Goal: Obtain resource: Obtain resource

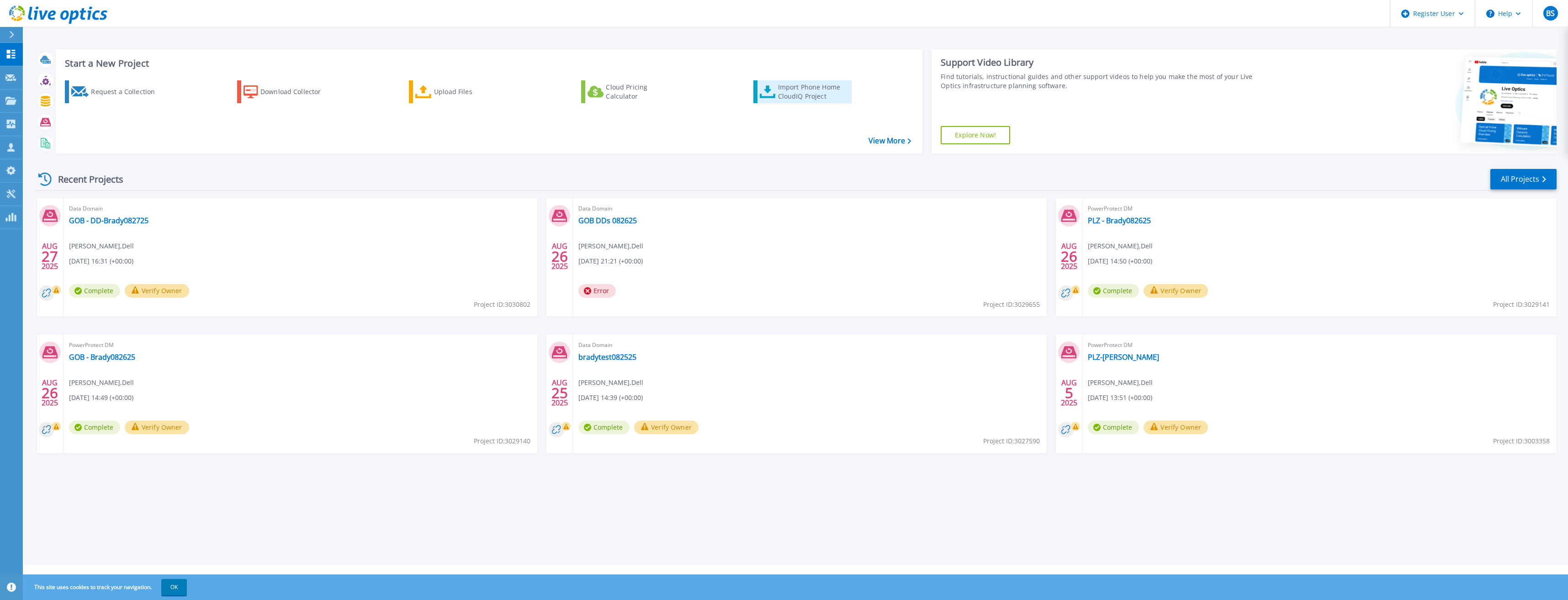
click at [791, 93] on div "Import Phone Home CloudIQ Project" at bounding box center [813, 91] width 71 height 18
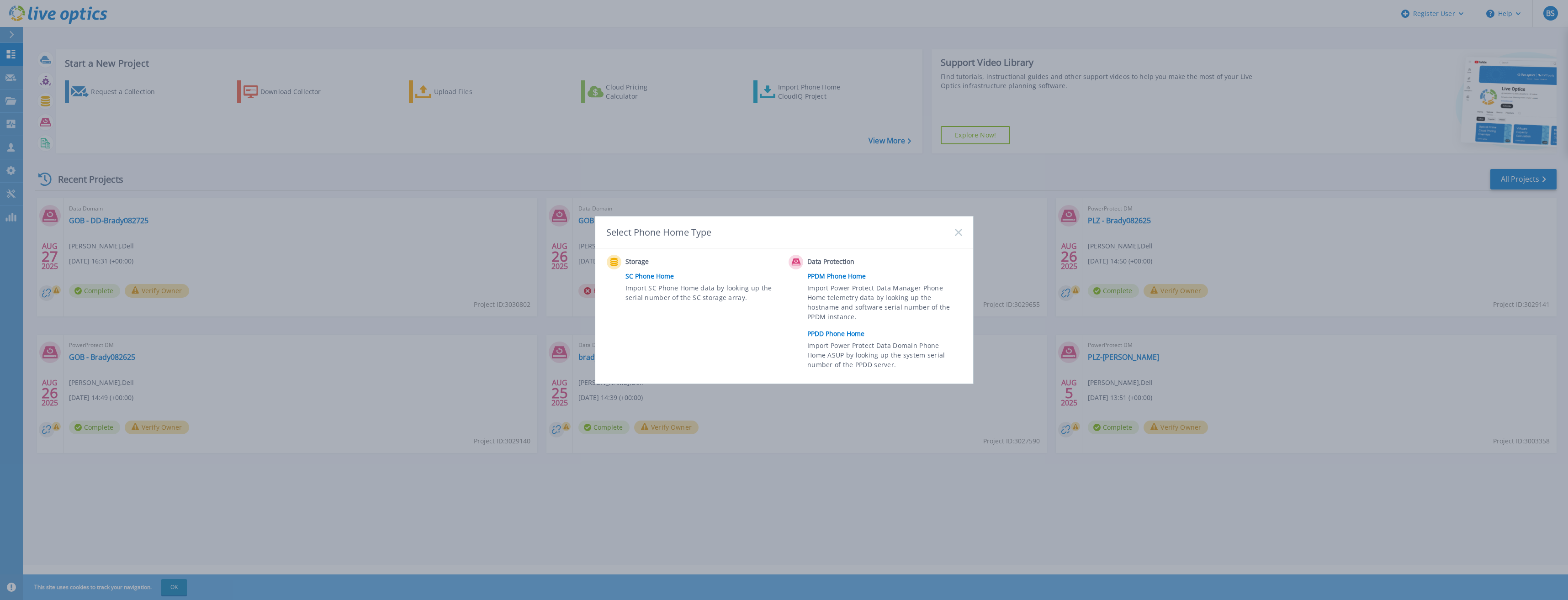
click at [836, 333] on link "PPDD Phone Home" at bounding box center [886, 334] width 159 height 14
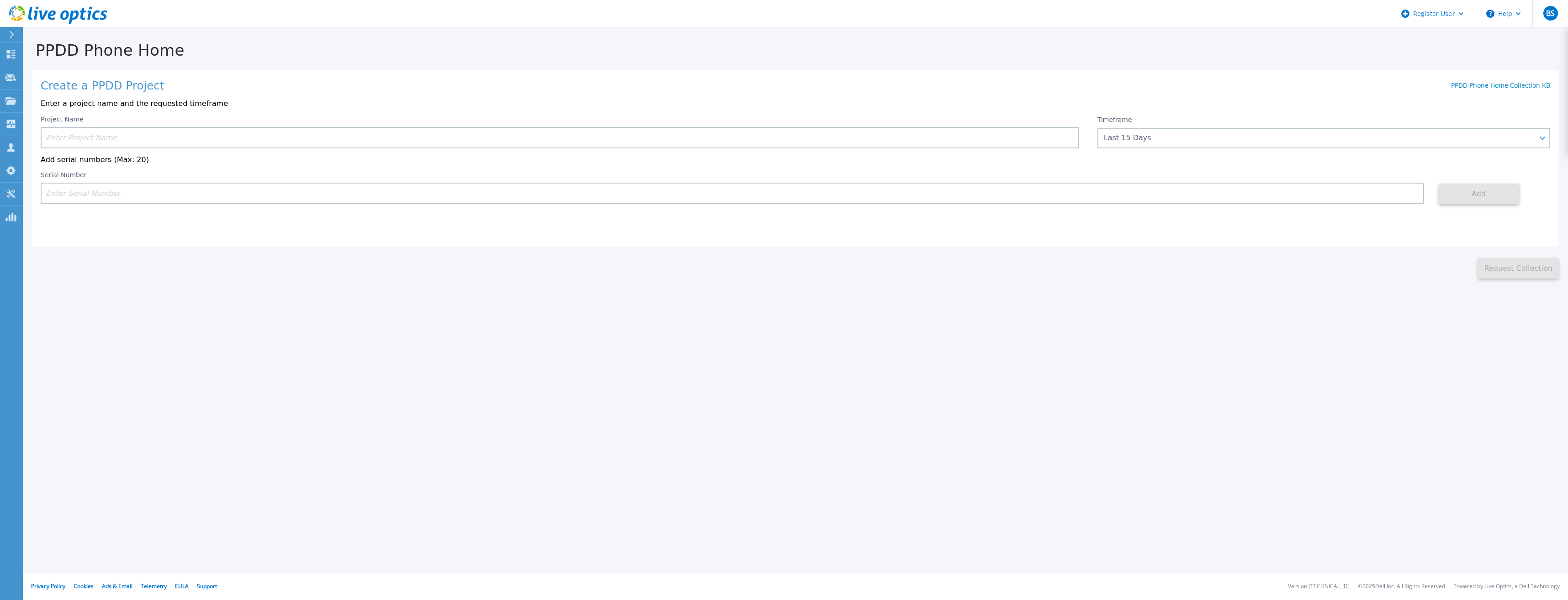
click at [659, 140] on input at bounding box center [560, 138] width 1039 height 21
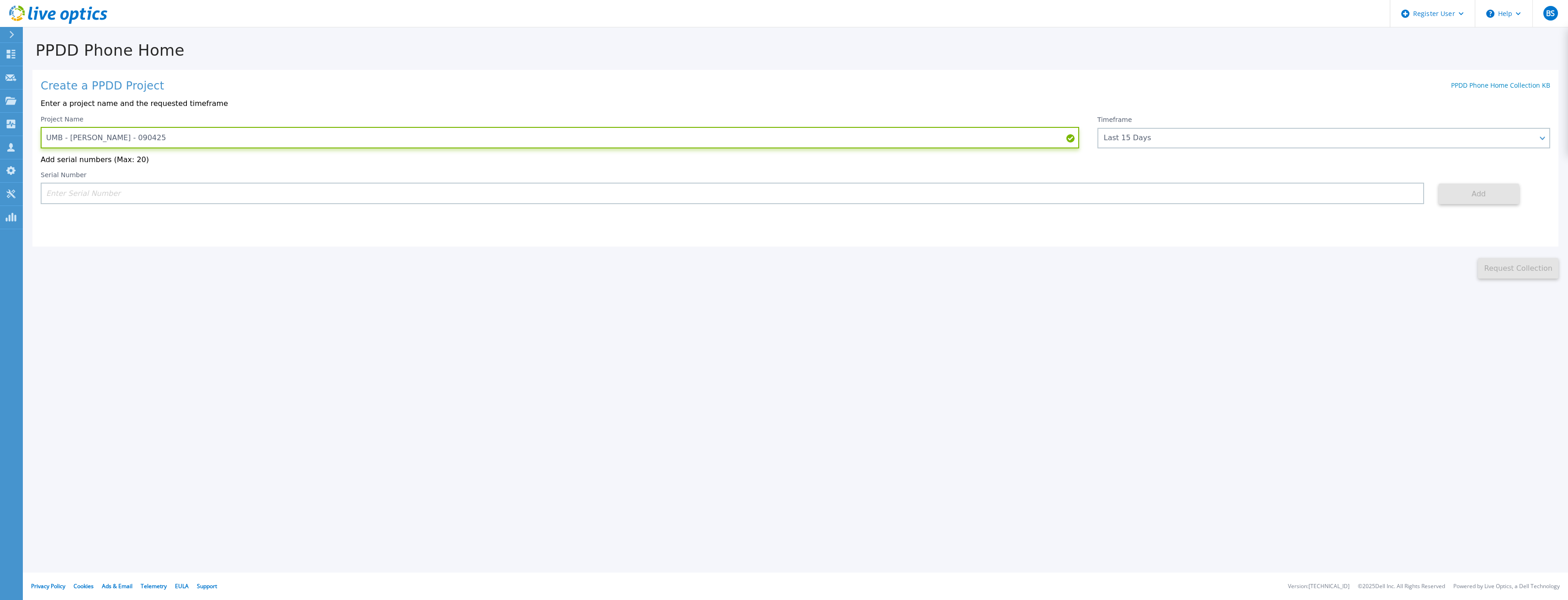
type input "UMB - Brady - 090425"
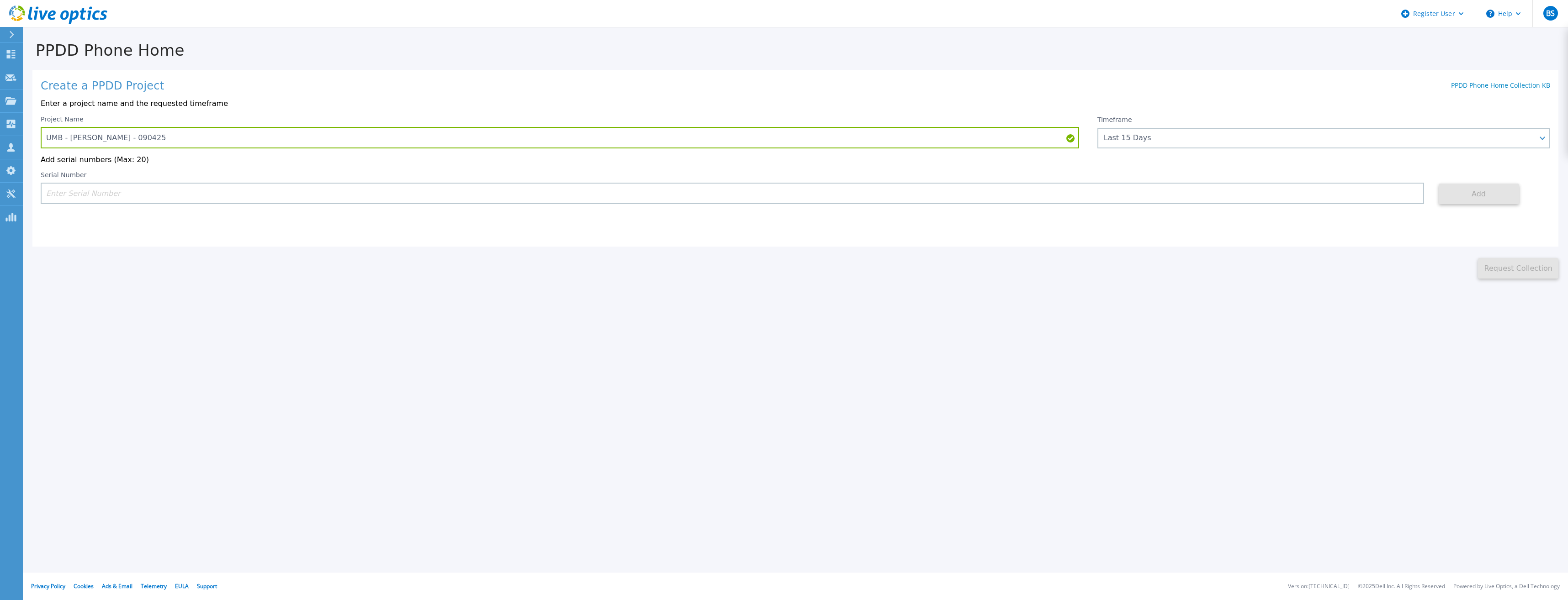
click at [354, 190] on input at bounding box center [732, 193] width 1384 height 21
click at [1149, 135] on div "Last 15 Days" at bounding box center [1319, 138] width 430 height 8
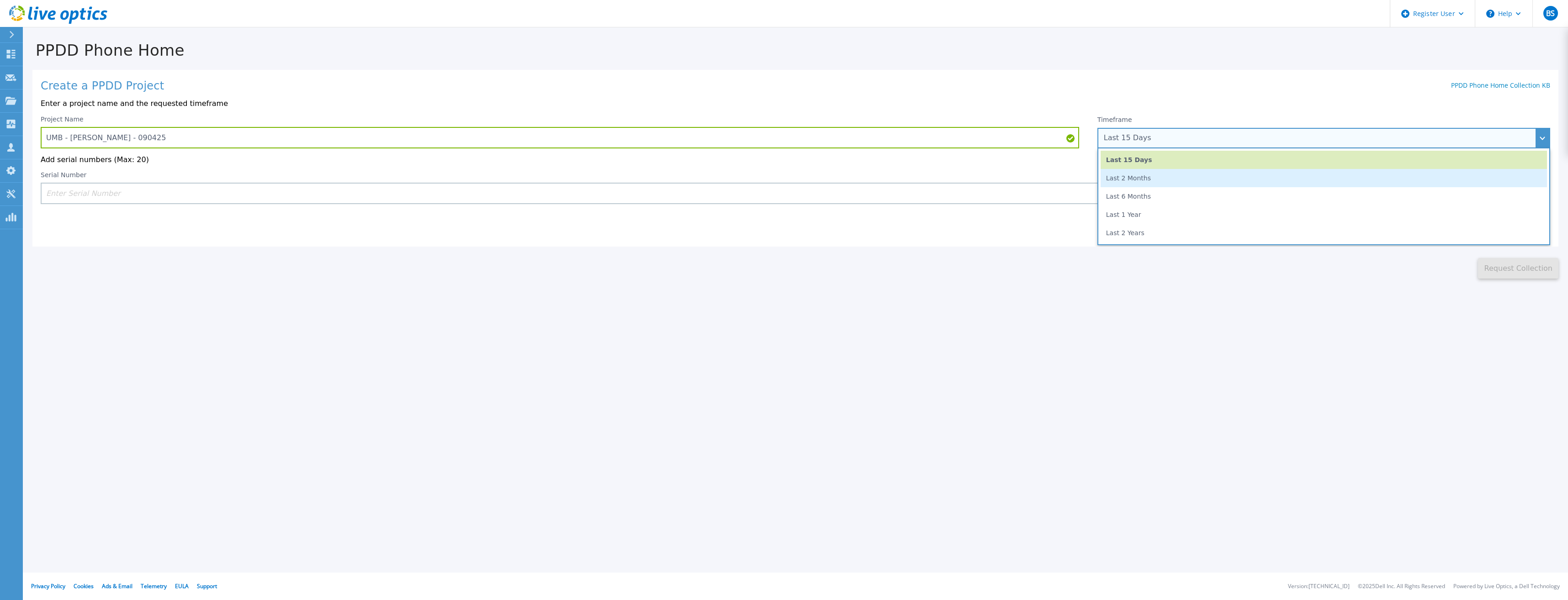
click at [1143, 185] on li "Last 2 Months" at bounding box center [1324, 178] width 447 height 18
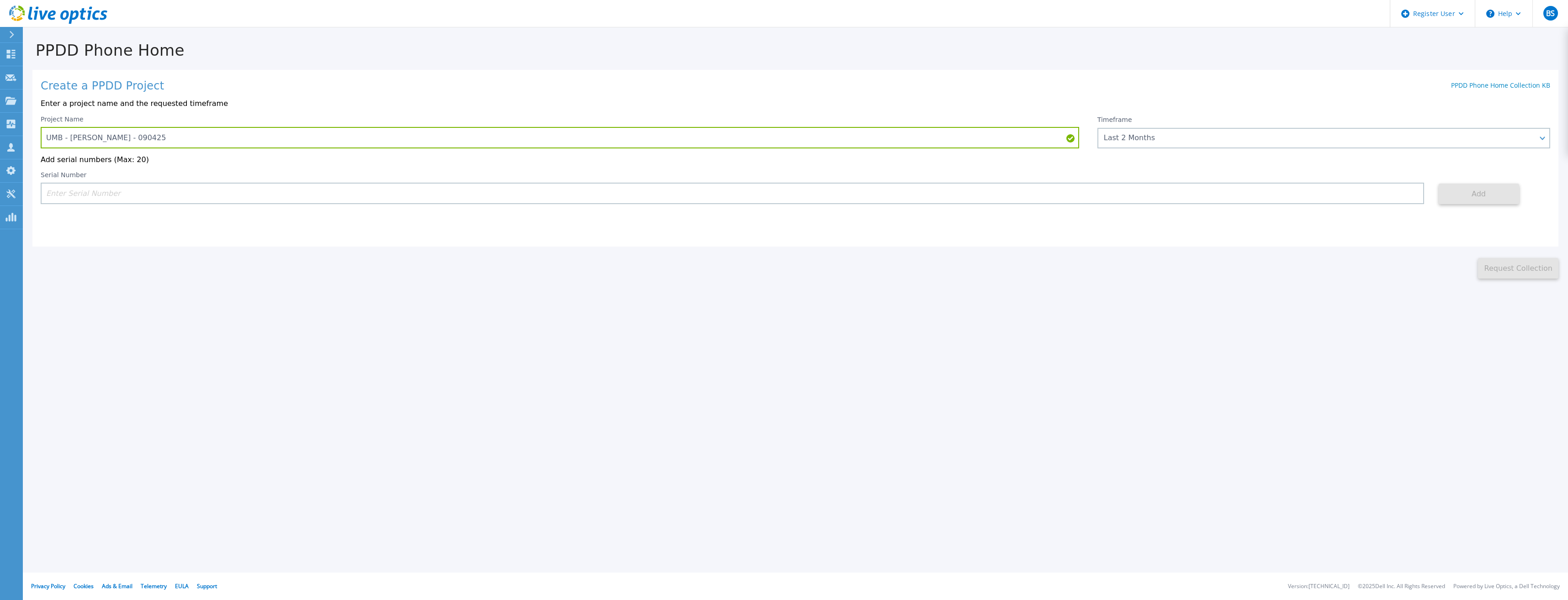
click at [1018, 186] on input at bounding box center [732, 193] width 1384 height 21
click at [1019, 192] on input at bounding box center [732, 193] width 1384 height 21
paste input "APM00213604861"
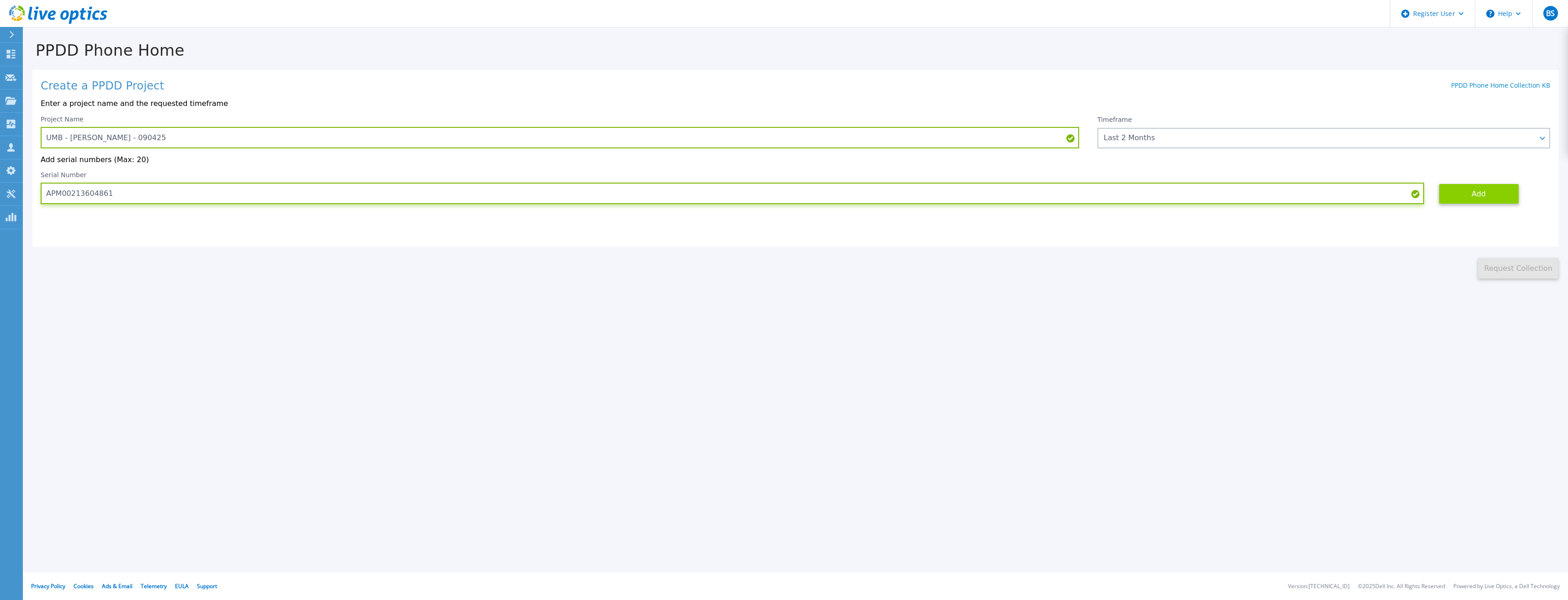
type input "APM00213604861"
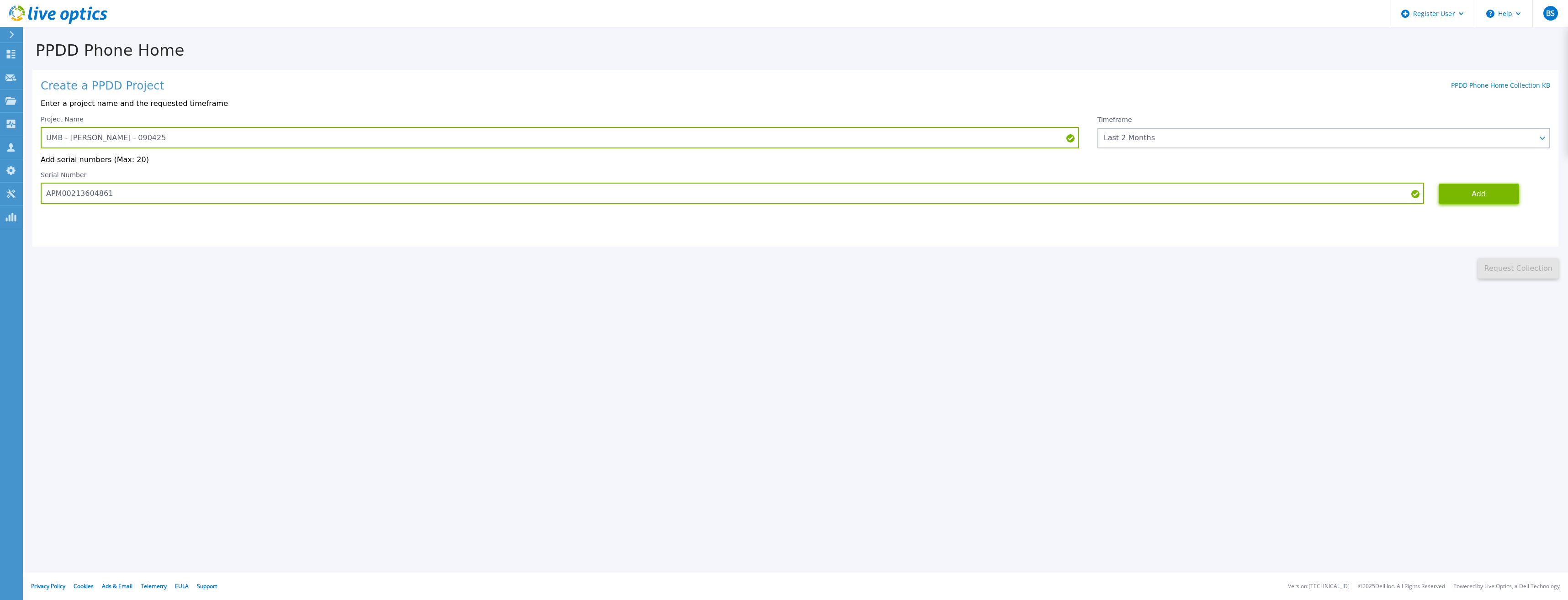
click at [1474, 202] on button "Add" at bounding box center [1479, 193] width 81 height 20
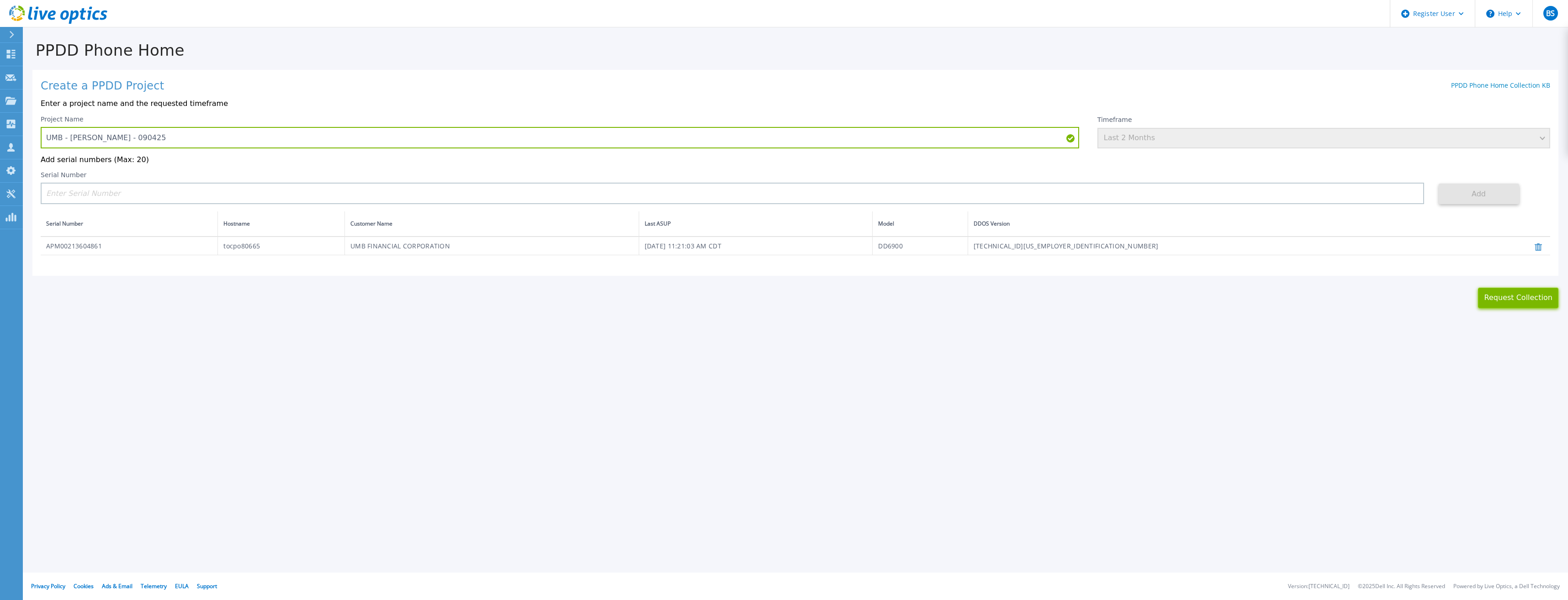
click at [1510, 297] on button "Request Collection" at bounding box center [1519, 297] width 81 height 20
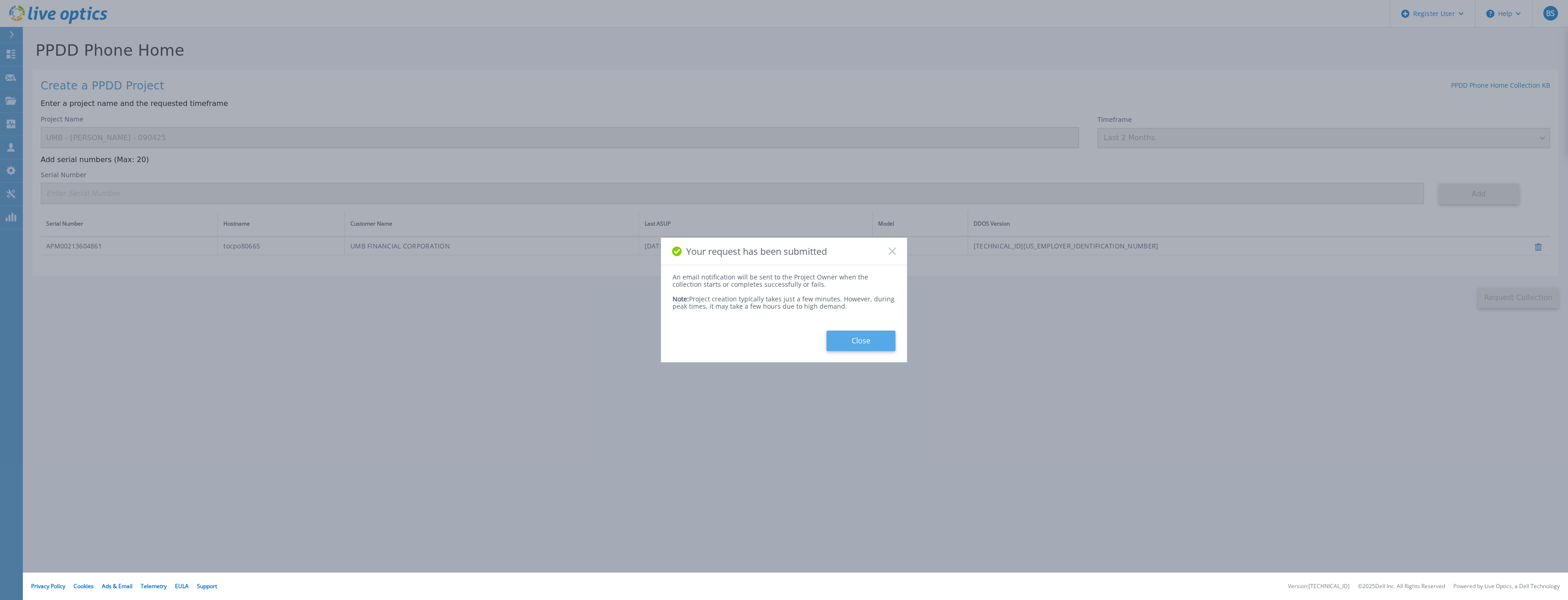
click at [856, 341] on button "Close" at bounding box center [861, 340] width 69 height 20
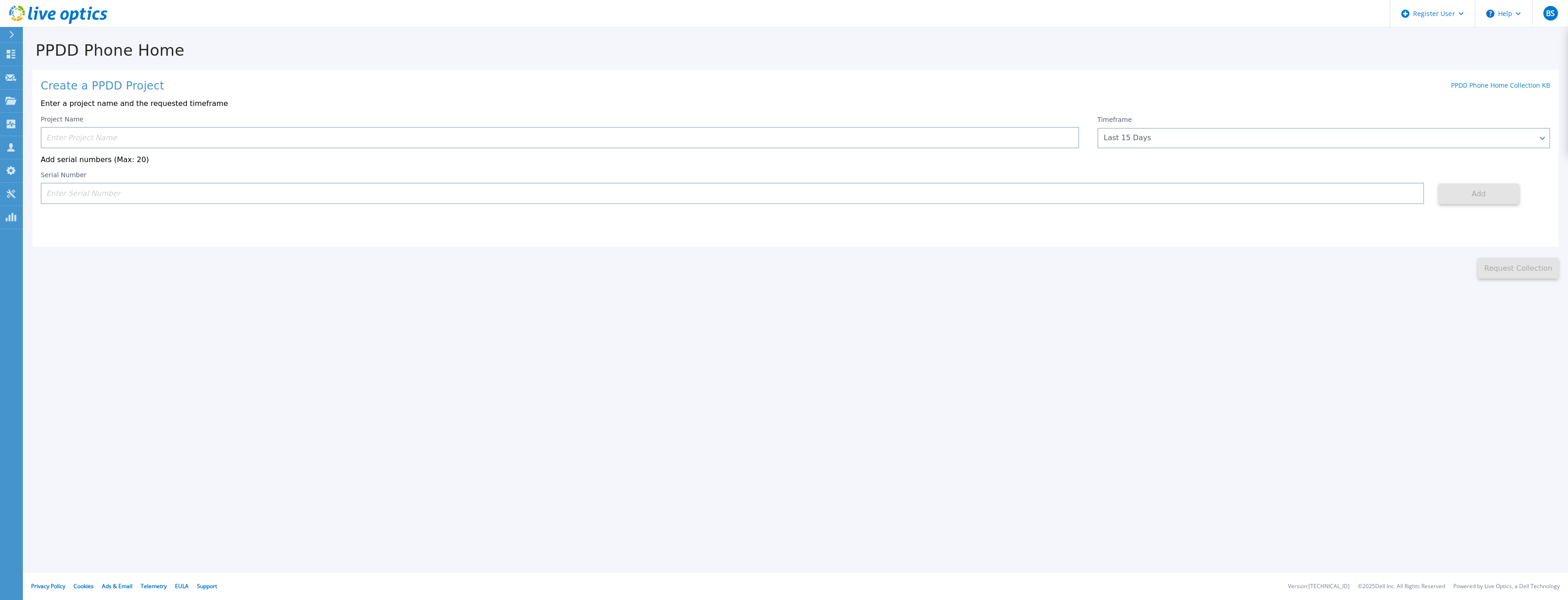
click at [977, 235] on div "Create a PPDD Project PPDD Phone Home Collection KB Enter a project name and th…" at bounding box center [796, 159] width 1527 height 177
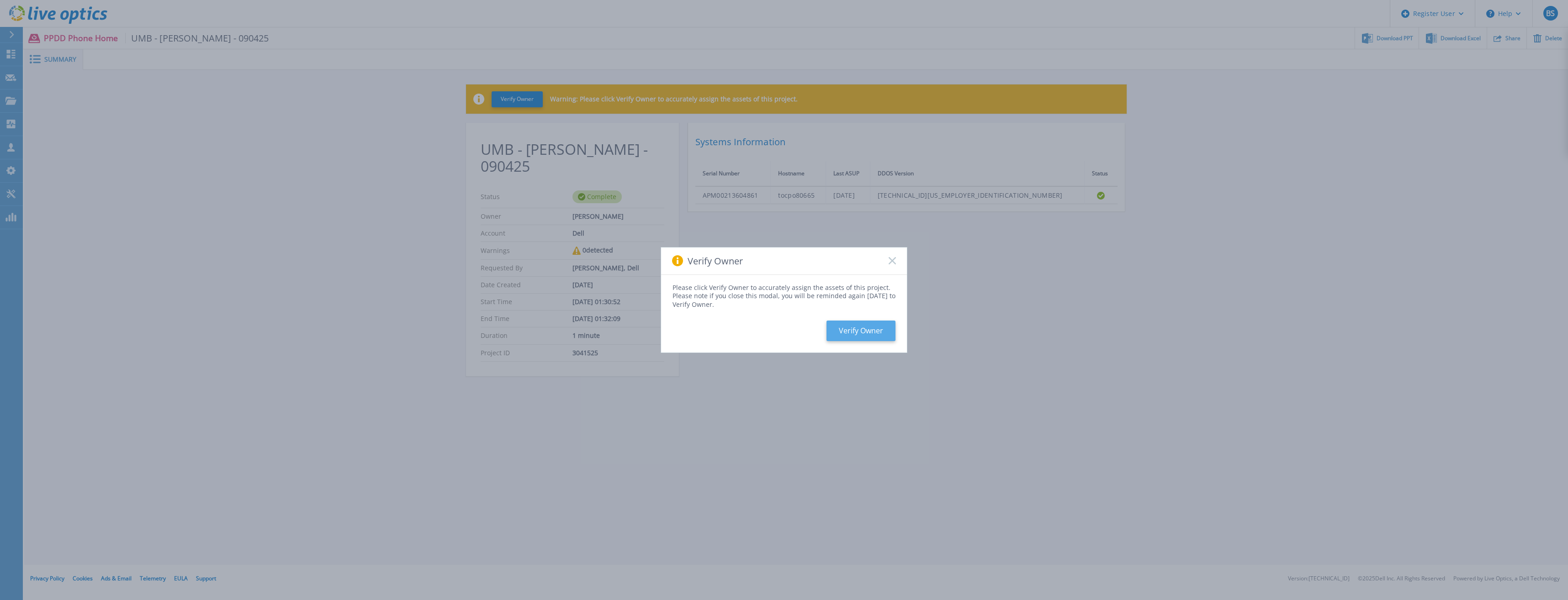
click at [854, 331] on button "Verify Owner" at bounding box center [861, 331] width 69 height 20
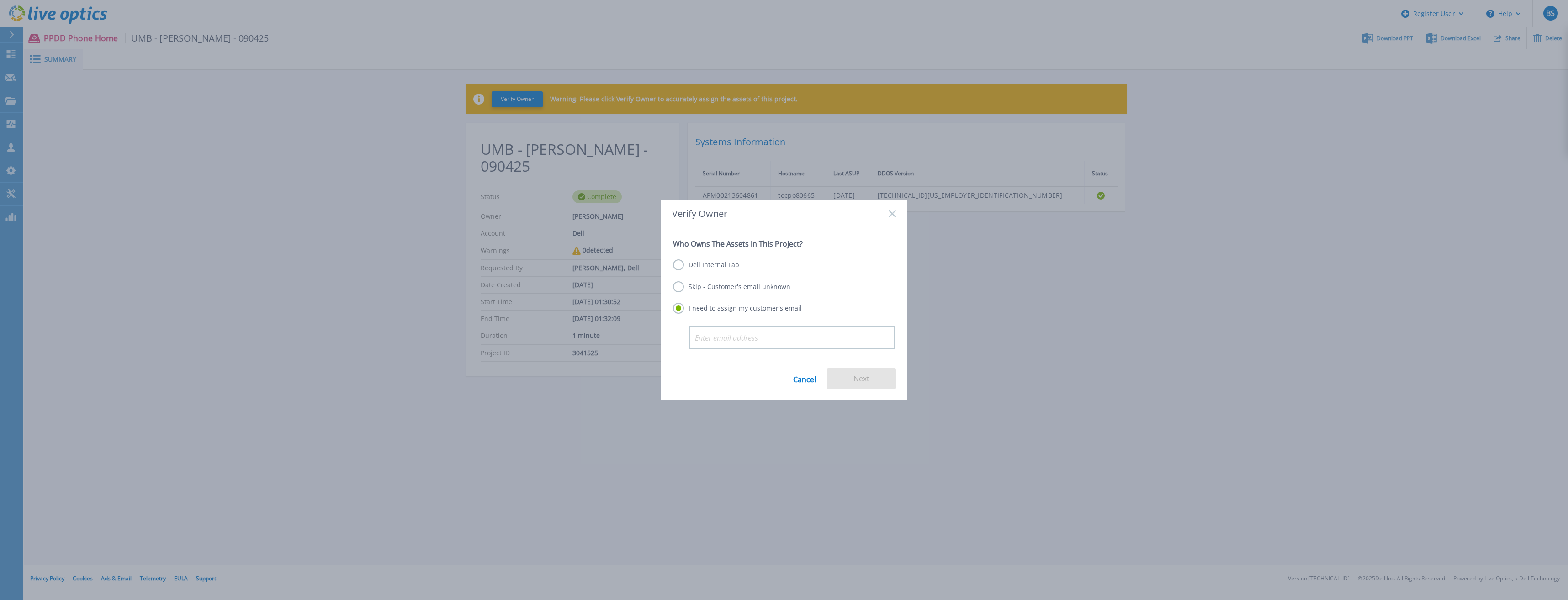
click at [755, 288] on label "Skip - Customer's email unknown" at bounding box center [732, 287] width 118 height 11
click at [0, 0] on input "Skip - Customer's email unknown" at bounding box center [0, 0] width 0 height 0
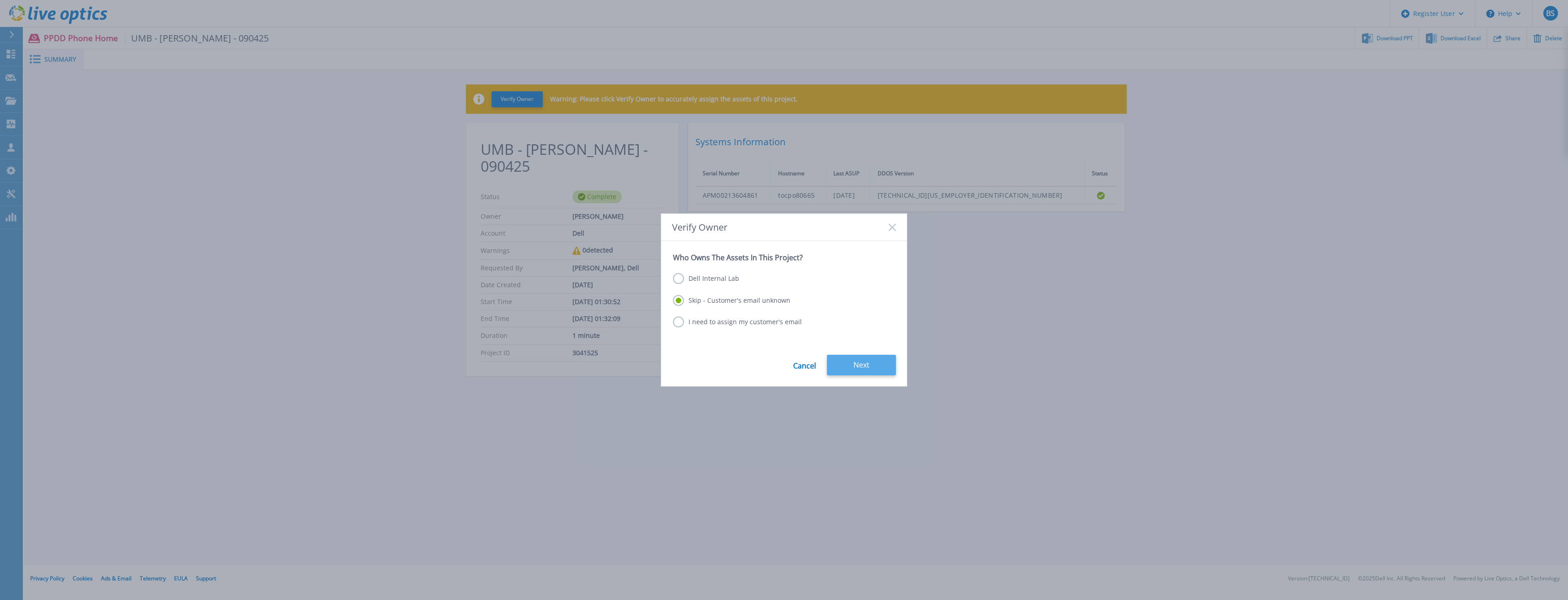
click at [890, 370] on button "Next" at bounding box center [862, 365] width 69 height 20
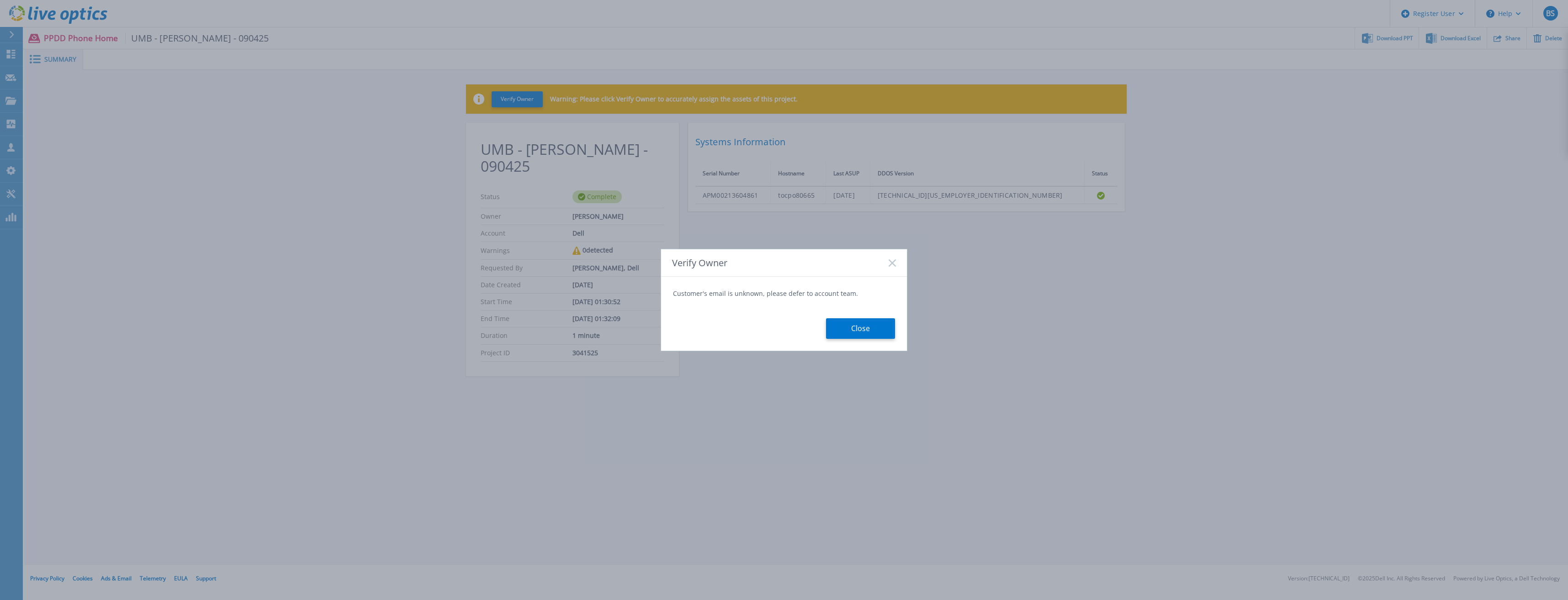
click at [862, 326] on button "Close" at bounding box center [861, 328] width 69 height 20
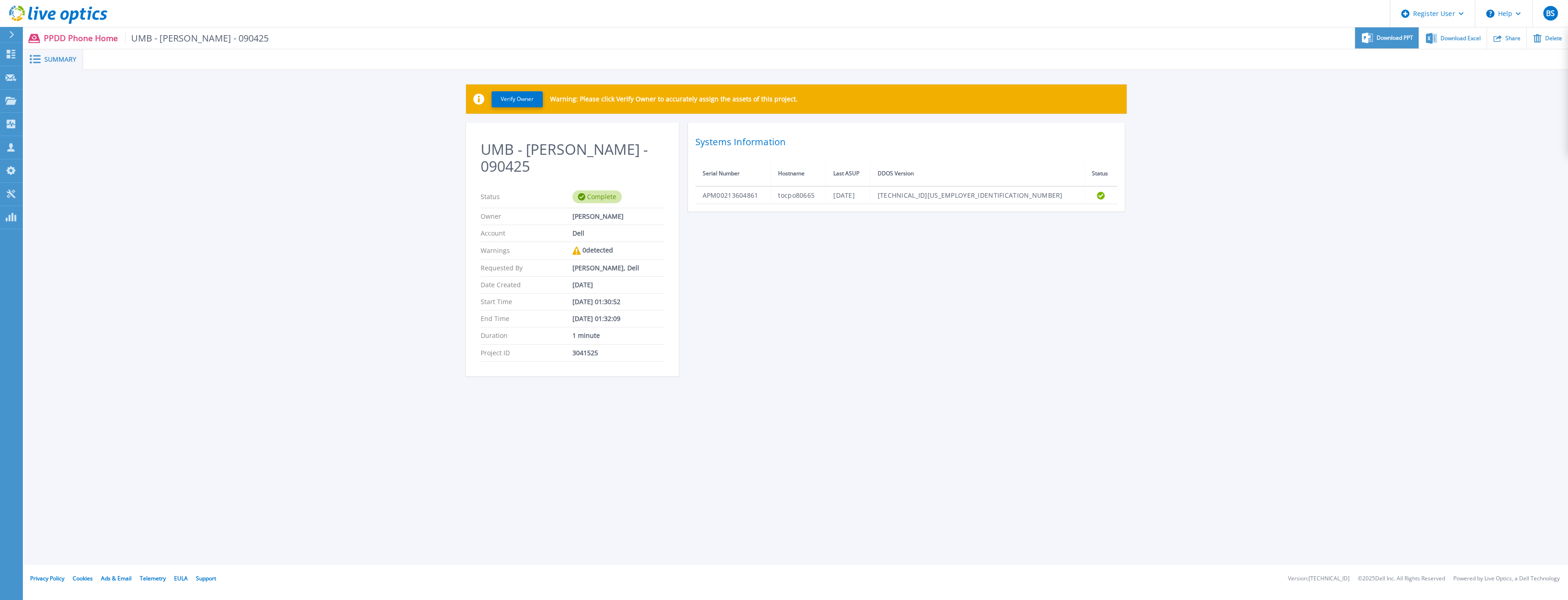
click at [1396, 37] on span "Download PPT" at bounding box center [1395, 38] width 37 height 5
click at [1307, 137] on div "Verify Owner Warning: Please click Verify Owner to accurately assign the assets…" at bounding box center [797, 236] width 1544 height 332
